Goal: Task Accomplishment & Management: Manage account settings

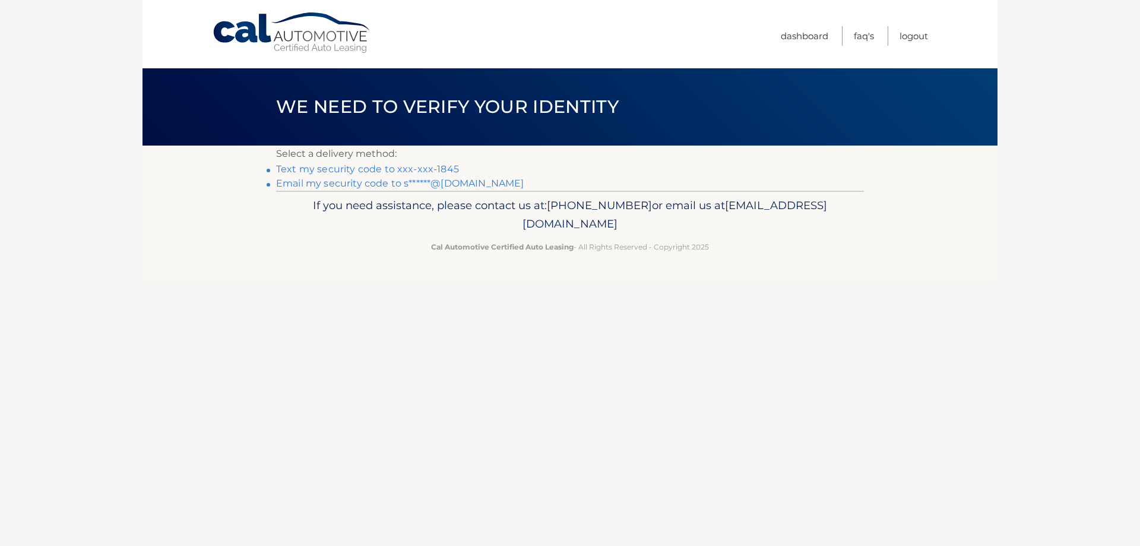
click at [423, 167] on link "Text my security code to xxx-xxx-1845" at bounding box center [367, 168] width 183 height 11
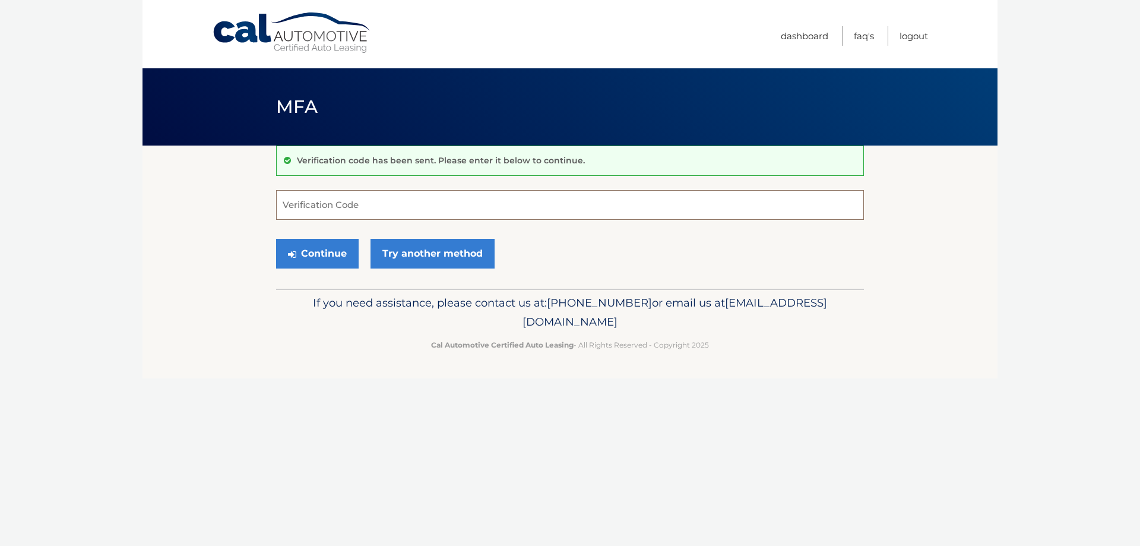
click at [394, 206] on input "Verification Code" at bounding box center [570, 205] width 588 height 30
type input "596174"
click at [312, 250] on button "Continue" at bounding box center [317, 254] width 83 height 30
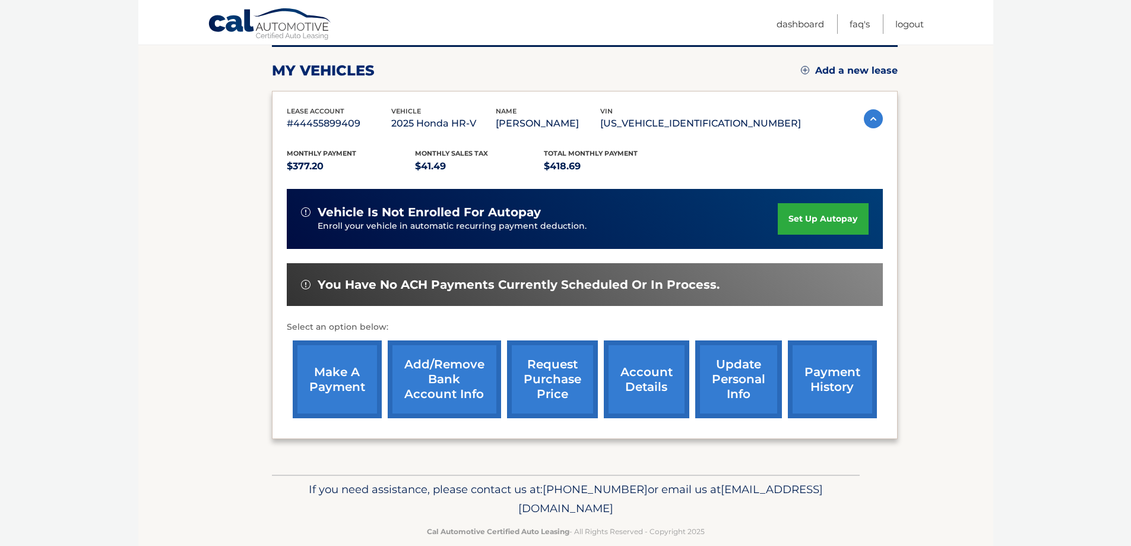
scroll to position [174, 0]
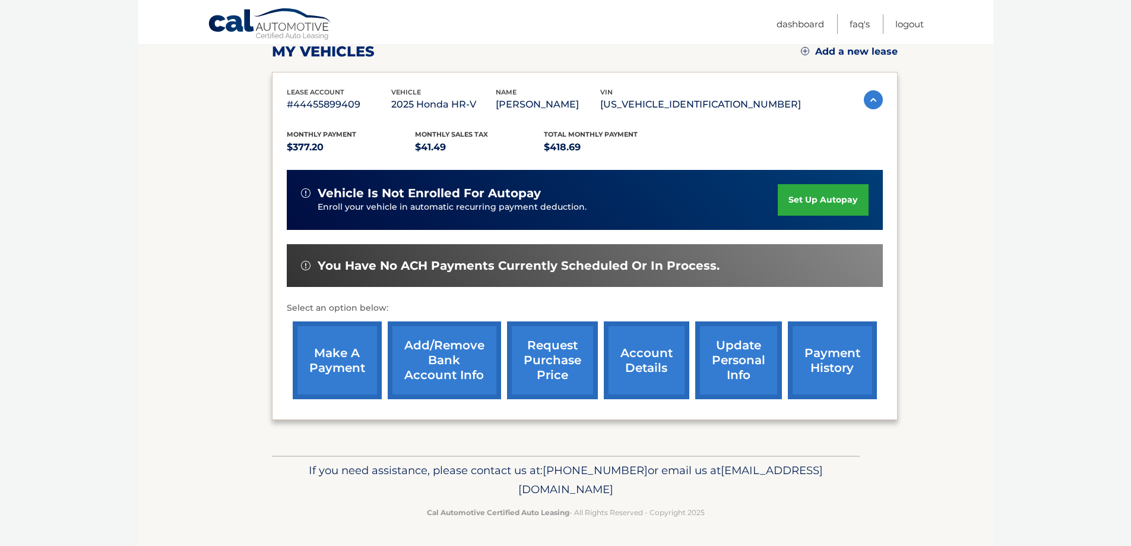
click at [821, 357] on link "payment history" at bounding box center [832, 360] width 89 height 78
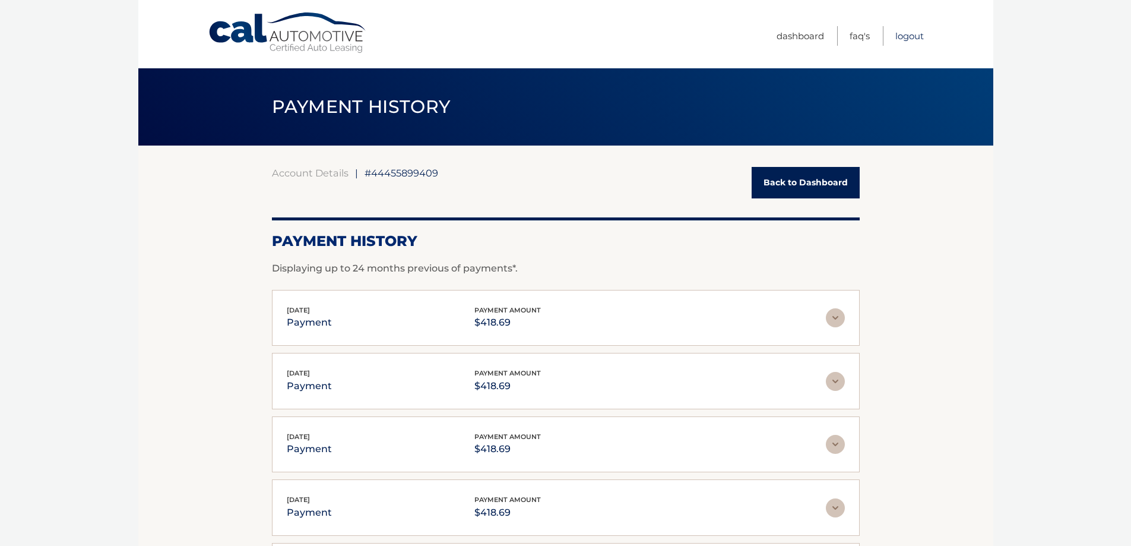
click at [904, 33] on link "Logout" at bounding box center [909, 36] width 29 height 20
